Goal: Navigation & Orientation: Find specific page/section

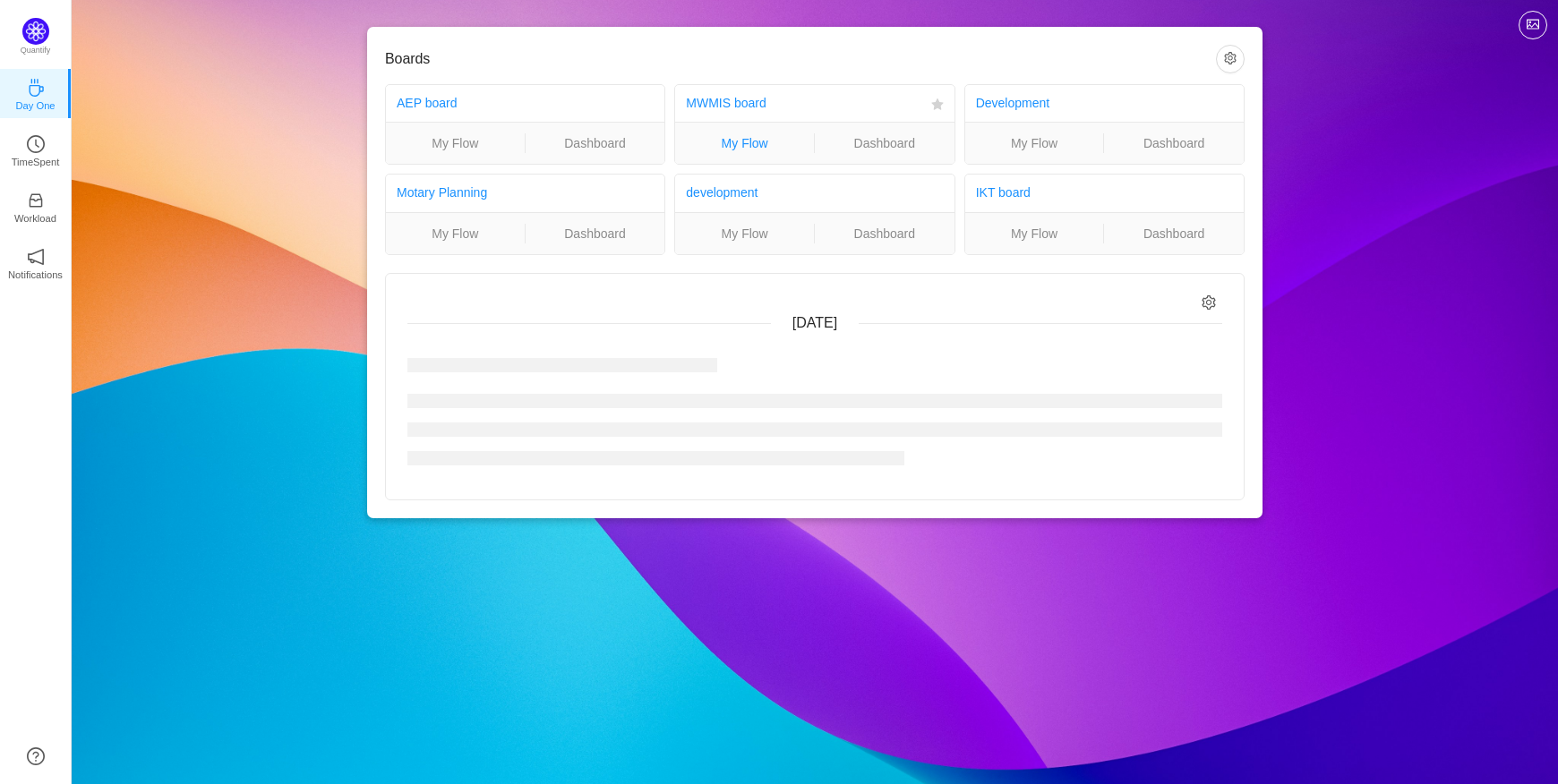
click at [754, 151] on link "My Flow" at bounding box center [744, 143] width 139 height 20
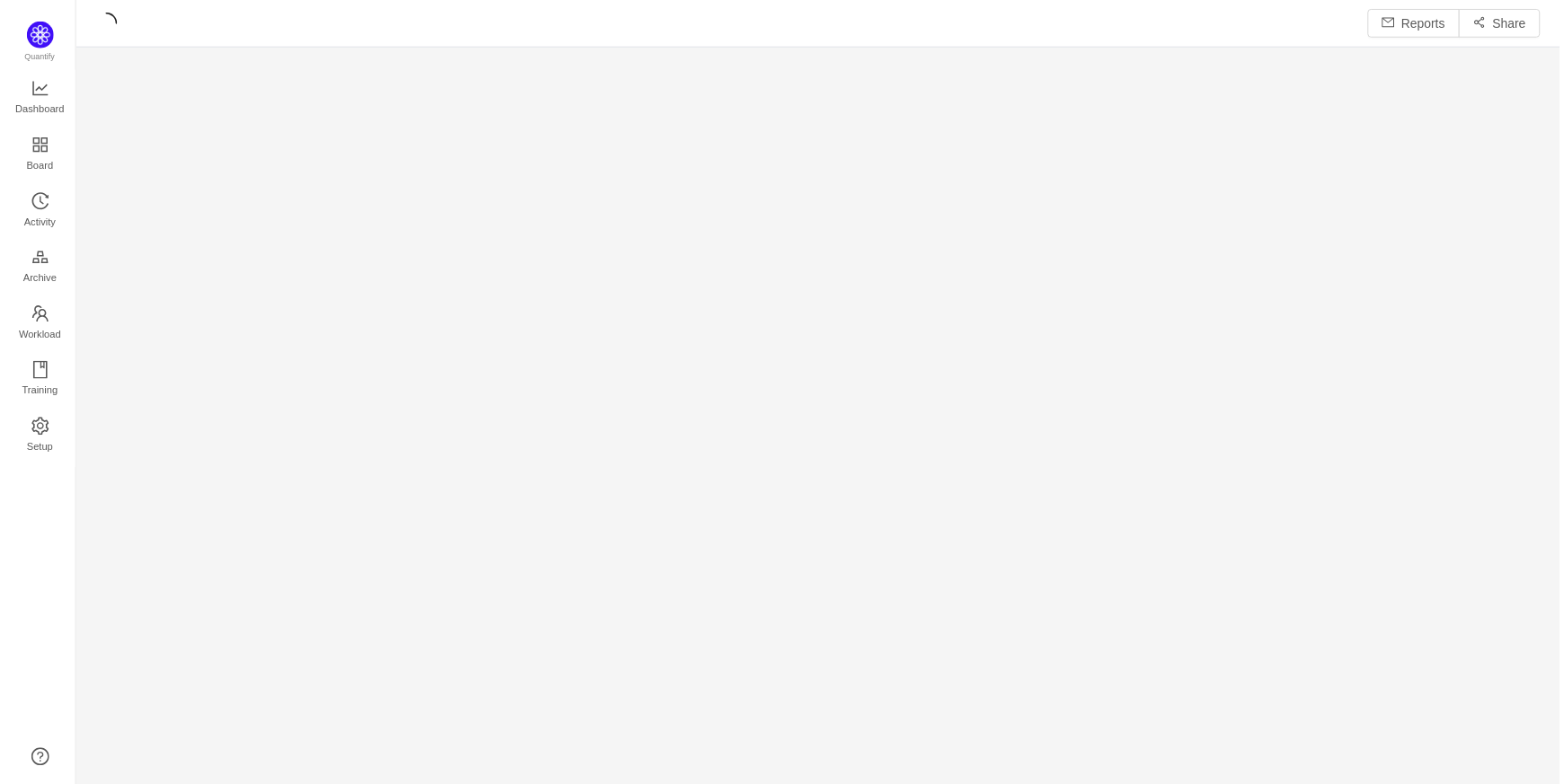
scroll to position [753, 1438]
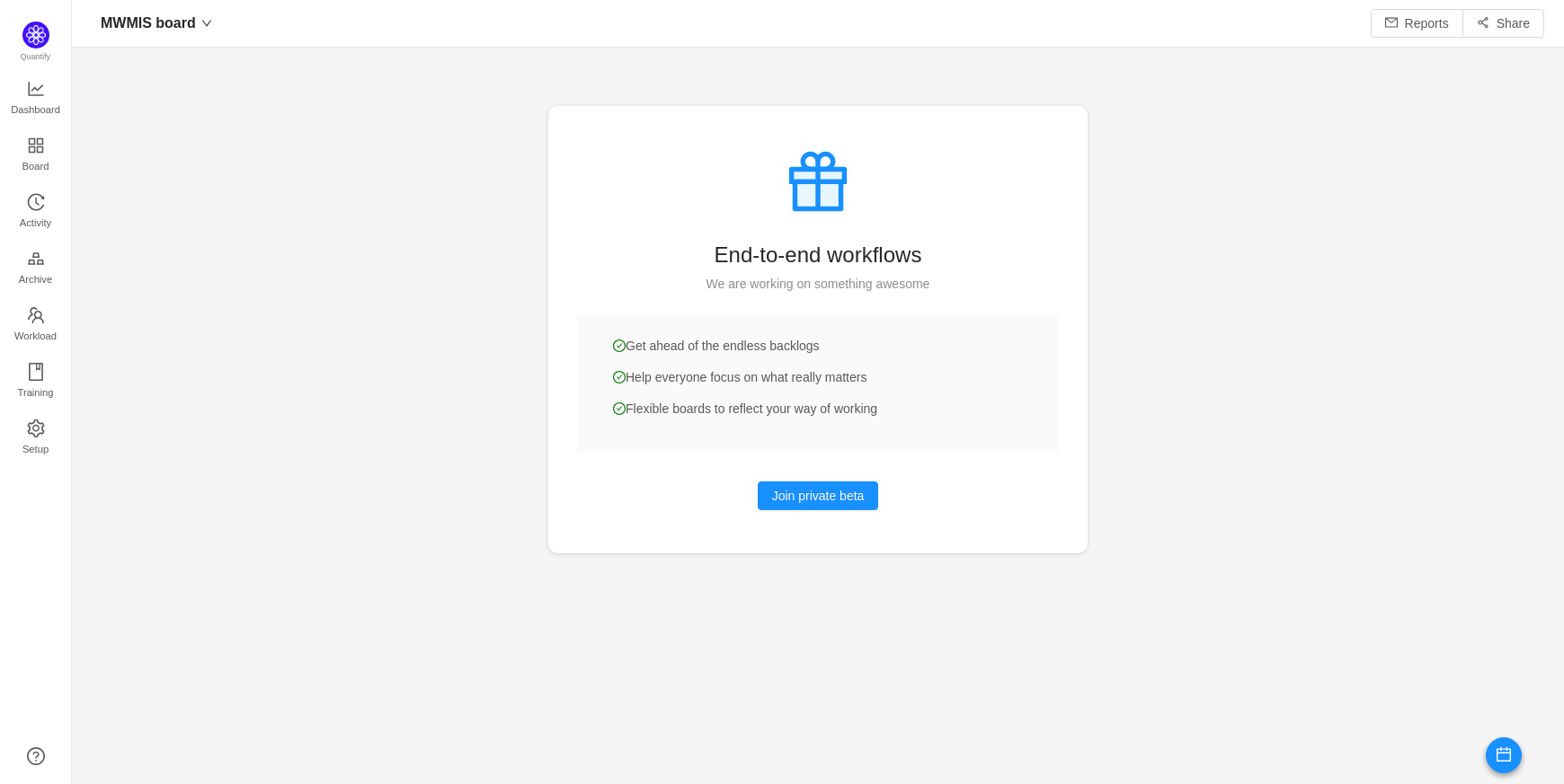
scroll to position [26, 26]
click at [26, 269] on span "Archive" at bounding box center [35, 279] width 33 height 36
click at [45, 266] on link "Archive" at bounding box center [36, 269] width 18 height 36
click at [45, 256] on link "Archive" at bounding box center [36, 269] width 18 height 36
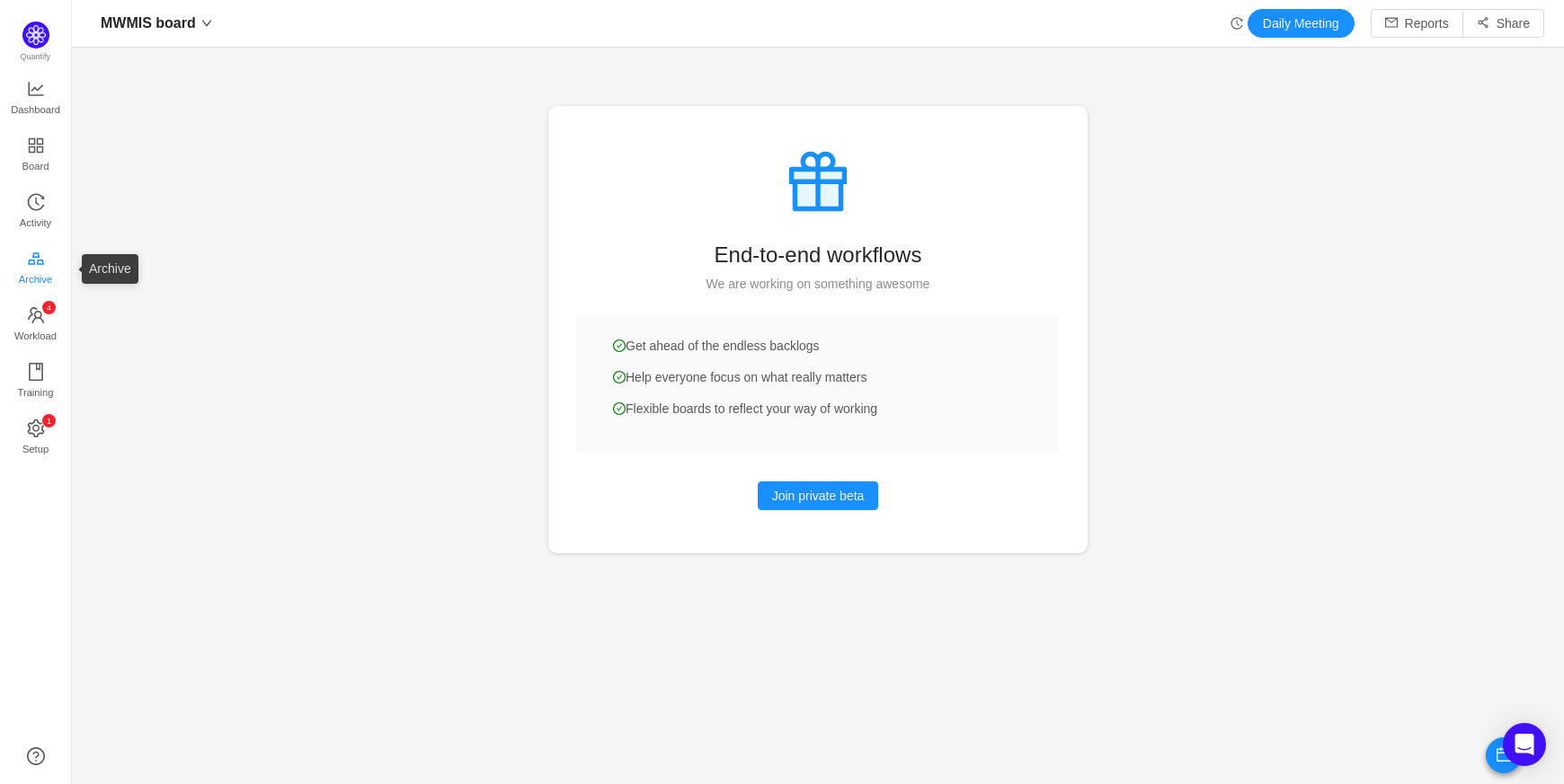
click at [45, 256] on link "Archive" at bounding box center [36, 269] width 18 height 36
click at [37, 392] on span "Training" at bounding box center [35, 392] width 36 height 36
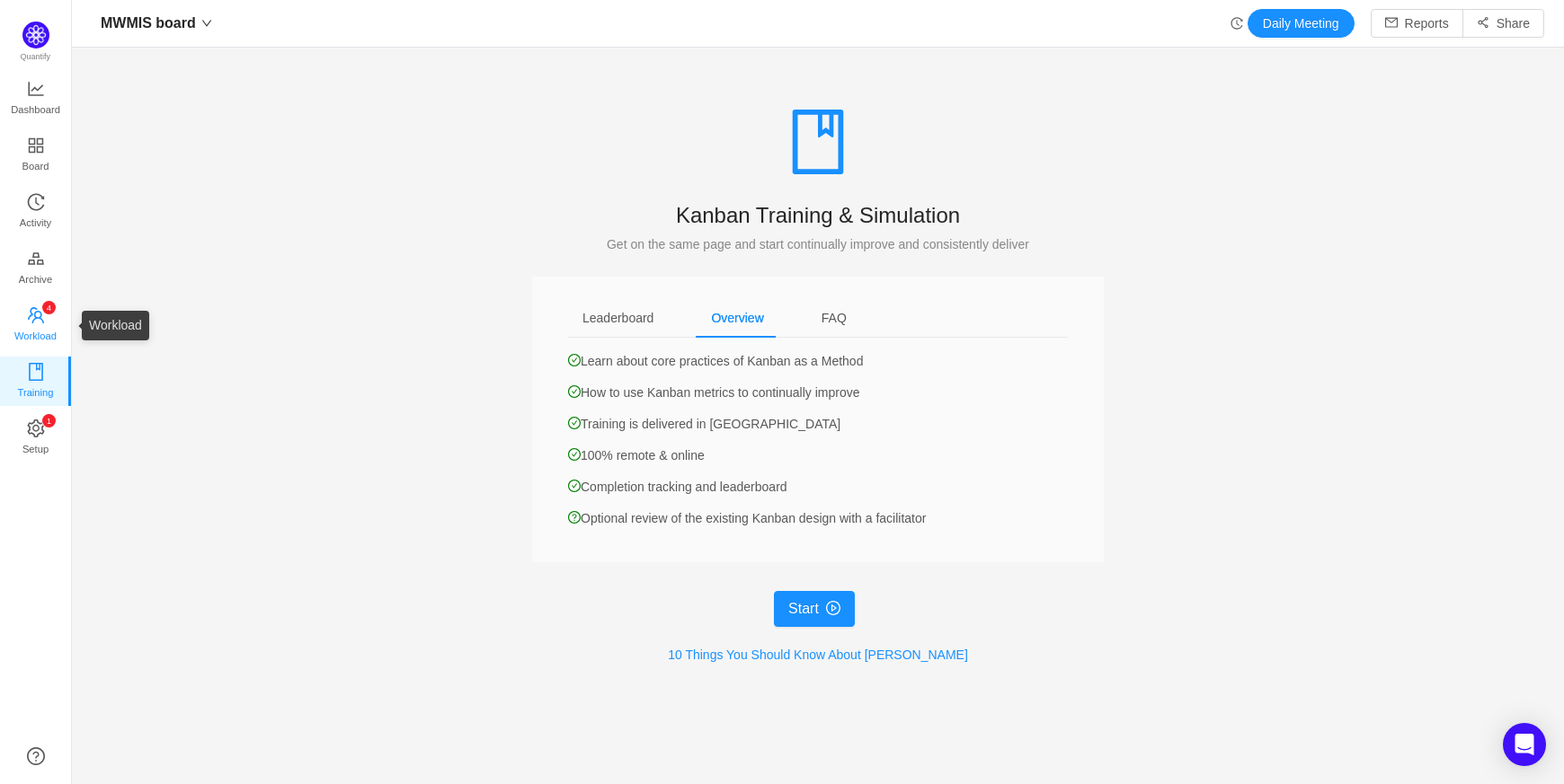
click at [40, 331] on span "Workload" at bounding box center [35, 336] width 43 height 36
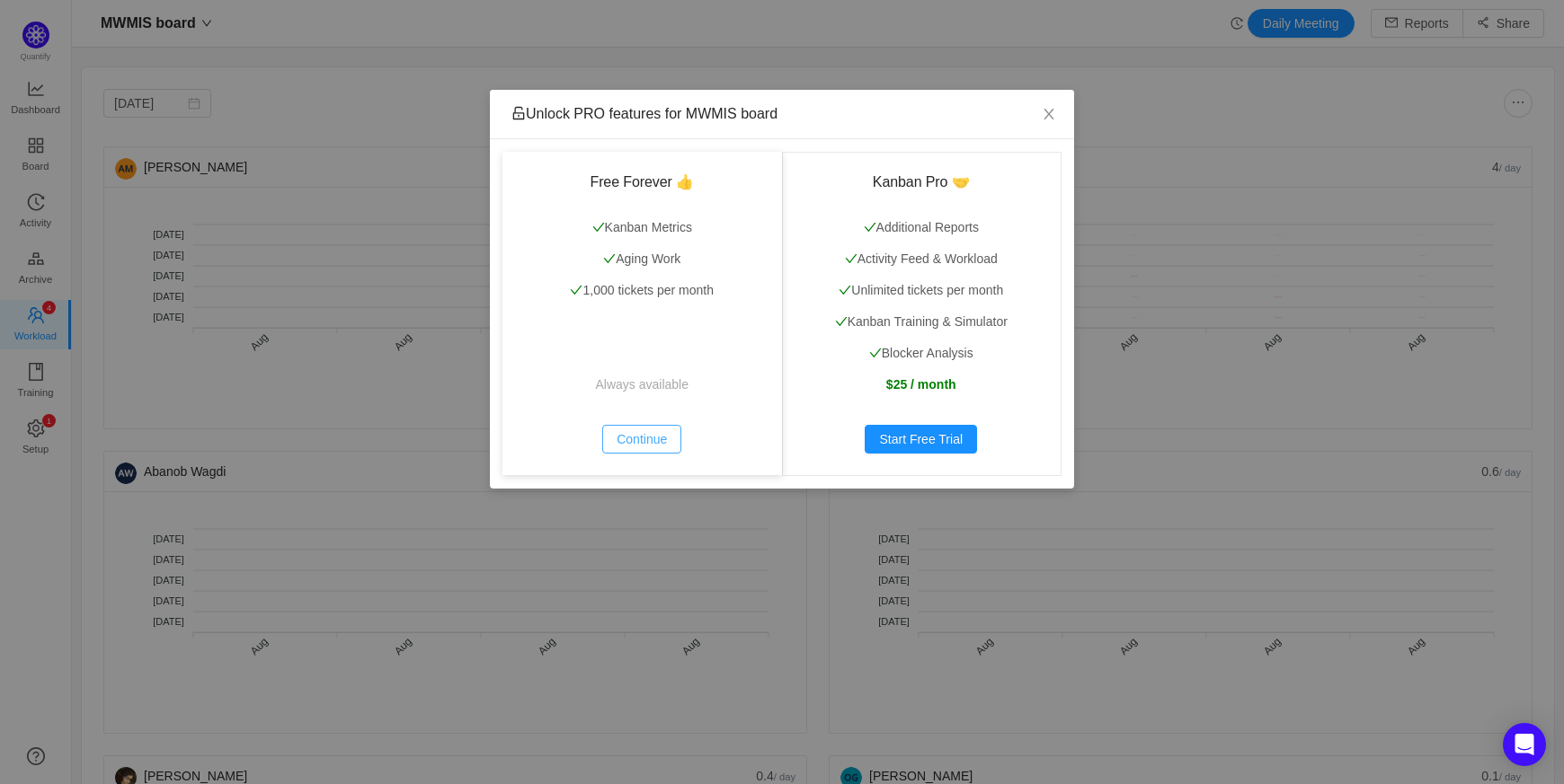
click at [608, 439] on button "Continue" at bounding box center [642, 439] width 79 height 28
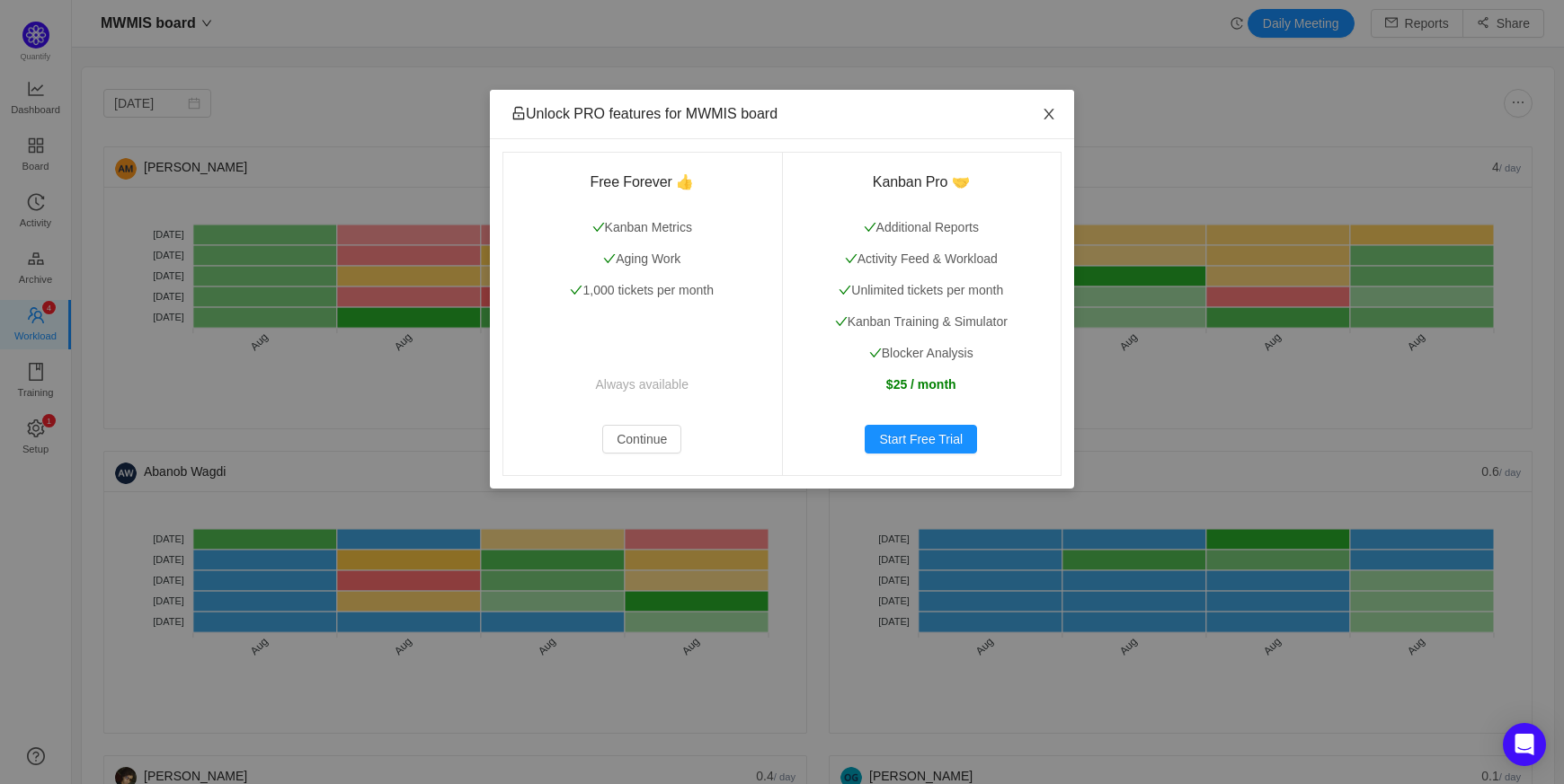
click at [1068, 118] on span "Close" at bounding box center [1048, 114] width 50 height 50
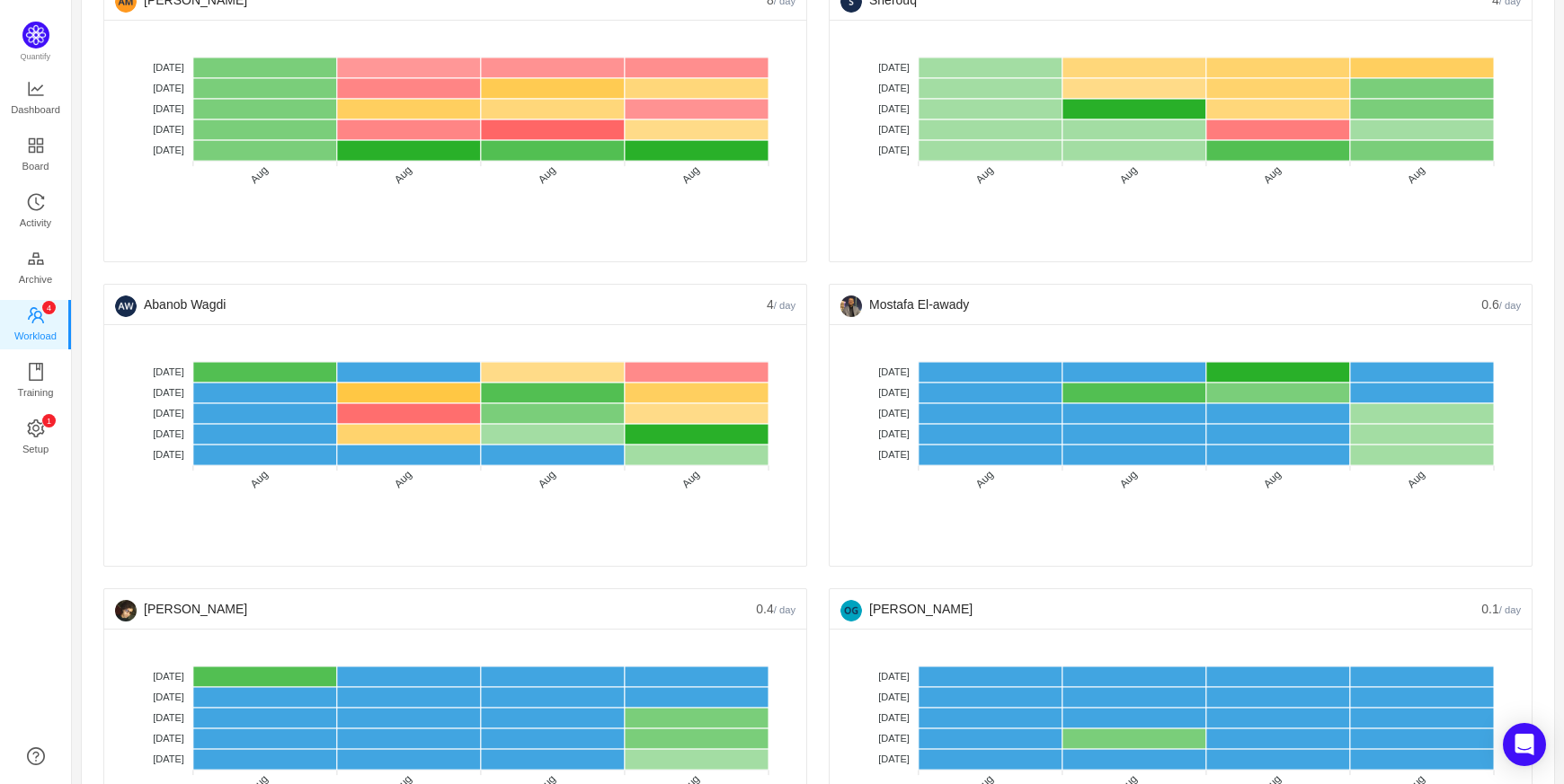
scroll to position [486, 0]
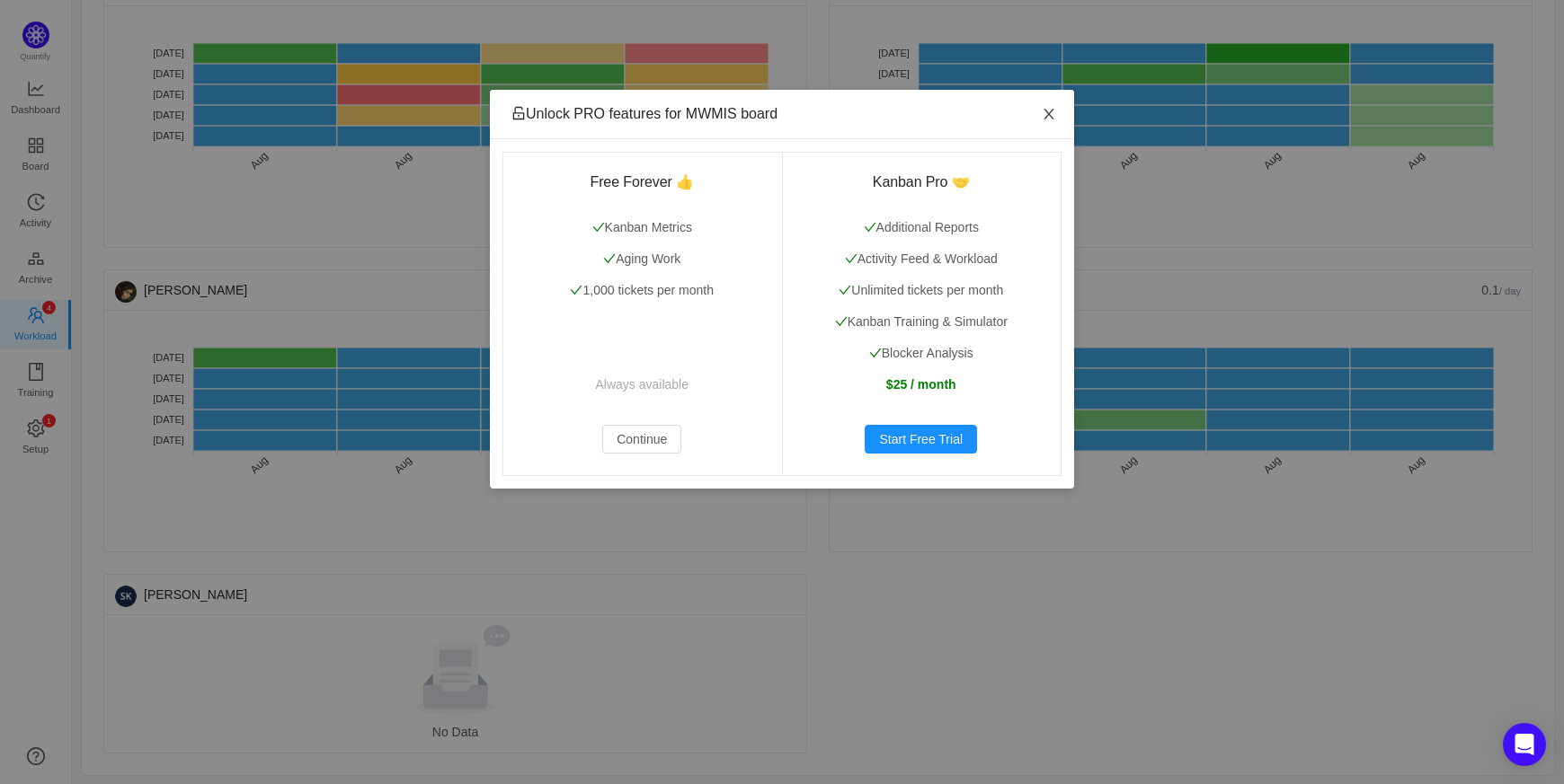
click at [1043, 112] on icon "icon: close" at bounding box center [1048, 113] width 14 height 14
click at [665, 427] on button "Continue" at bounding box center [642, 439] width 79 height 28
click at [640, 459] on div "Free Forever 👍 Kanban Metrics Aging Work 1,000 tickets per month Always availab…" at bounding box center [641, 314] width 279 height 323
click at [640, 441] on button "Continue" at bounding box center [642, 439] width 79 height 28
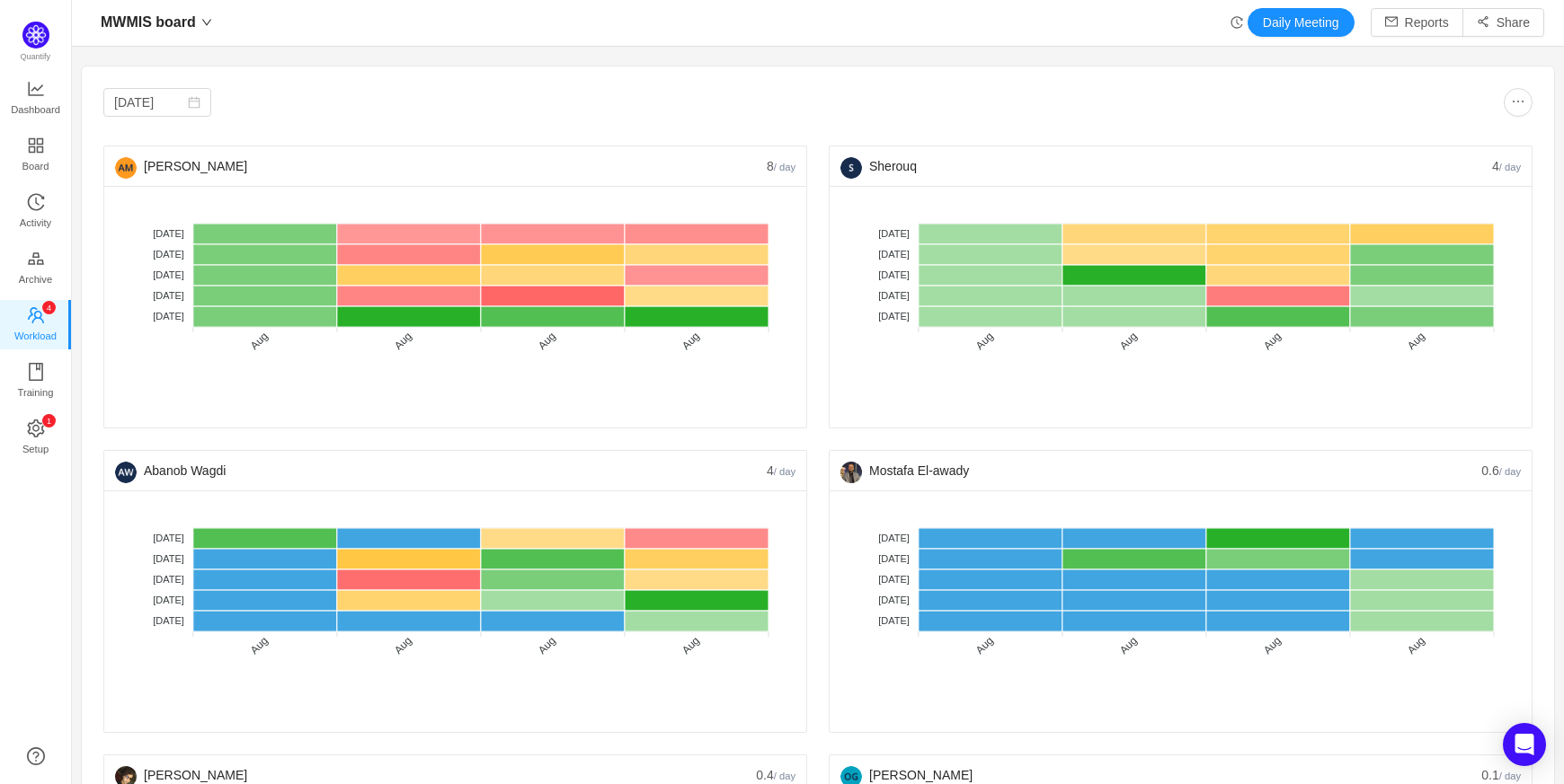
scroll to position [0, 0]
click at [27, 254] on icon "icon: gold" at bounding box center [36, 258] width 18 height 18
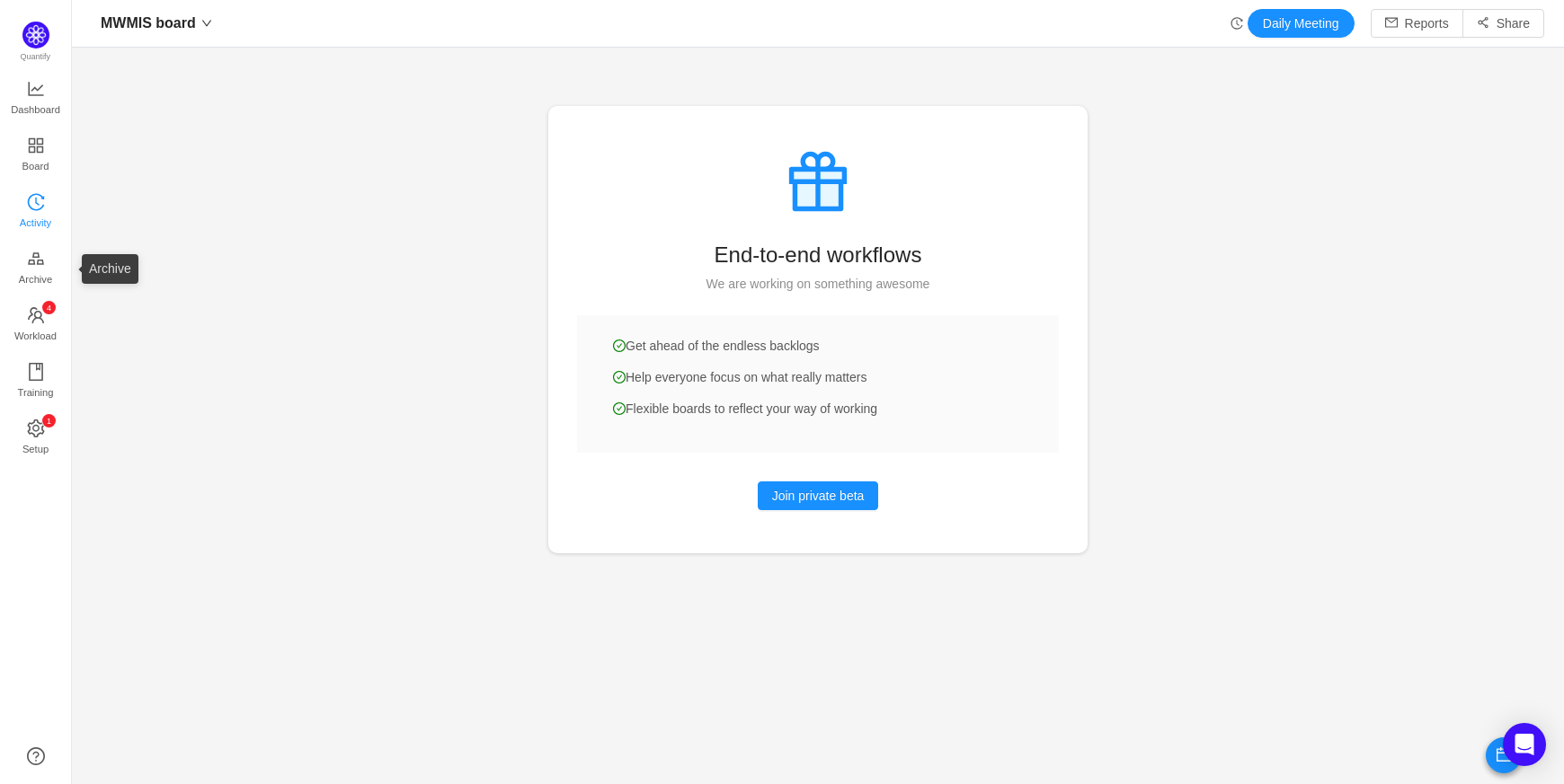
click at [30, 220] on span "Activity" at bounding box center [35, 223] width 31 height 36
